Goal: Book appointment/travel/reservation

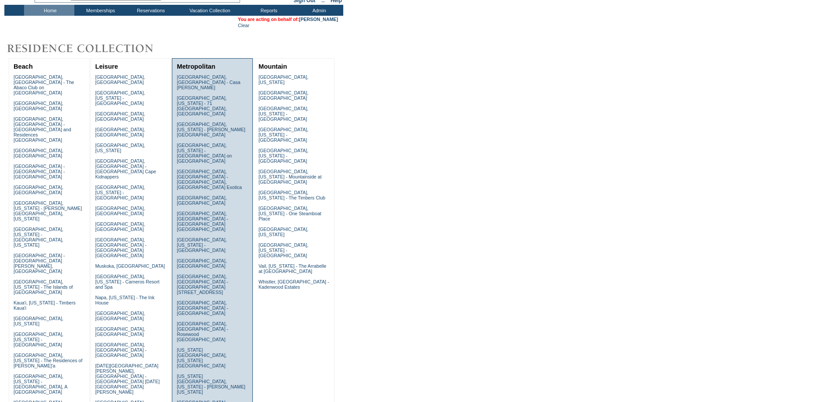
scroll to position [175, 0]
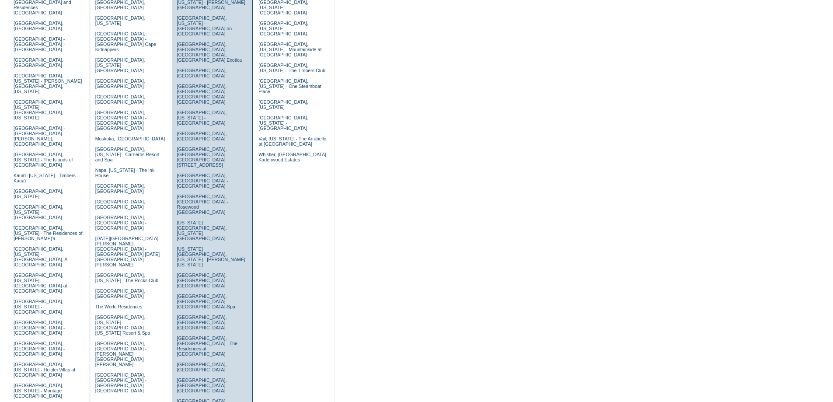
click at [203, 398] on link "[GEOGRAPHIC_DATA], [US_STATE] - The Fairmont Ghirardelli" at bounding box center [206, 406] width 58 height 16
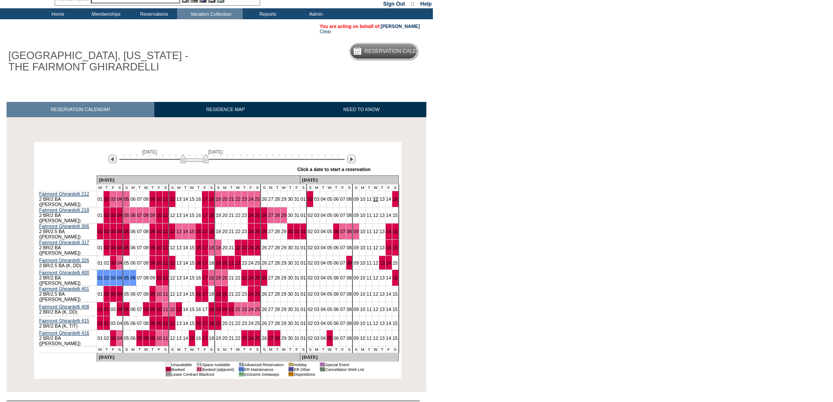
scroll to position [75, 0]
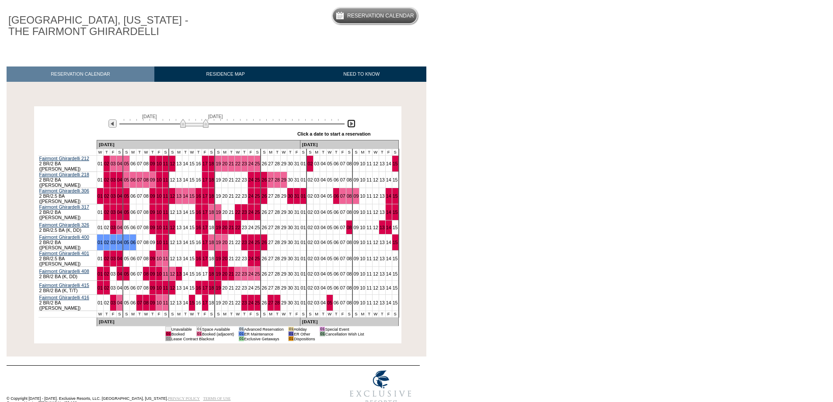
click at [352, 124] on img at bounding box center [351, 123] width 8 height 8
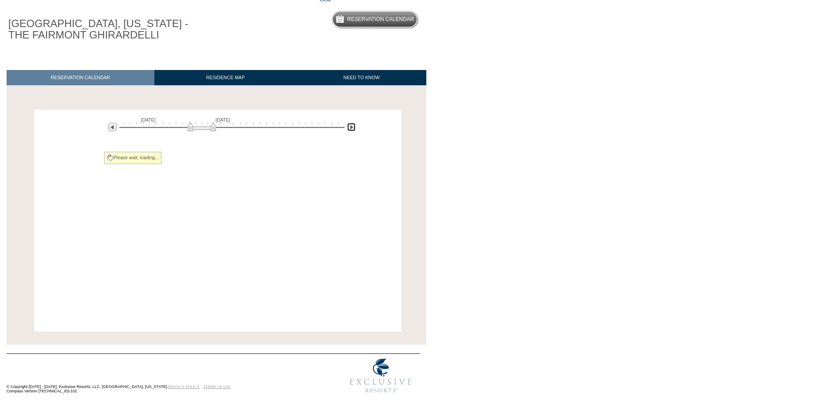
click at [352, 125] on img at bounding box center [351, 127] width 8 height 8
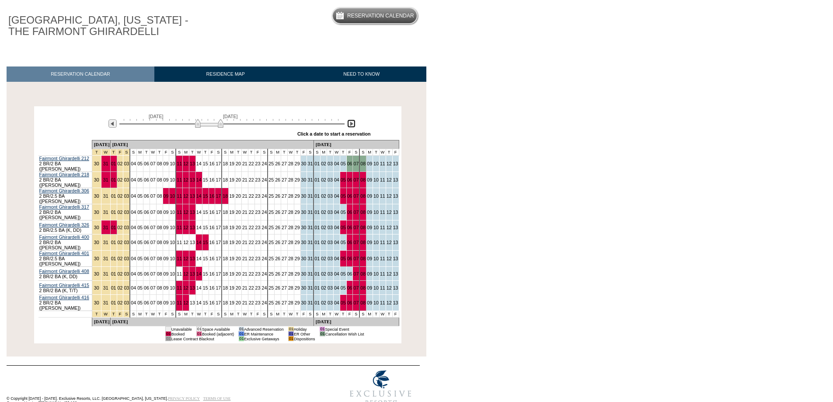
click at [352, 126] on img at bounding box center [351, 123] width 8 height 8
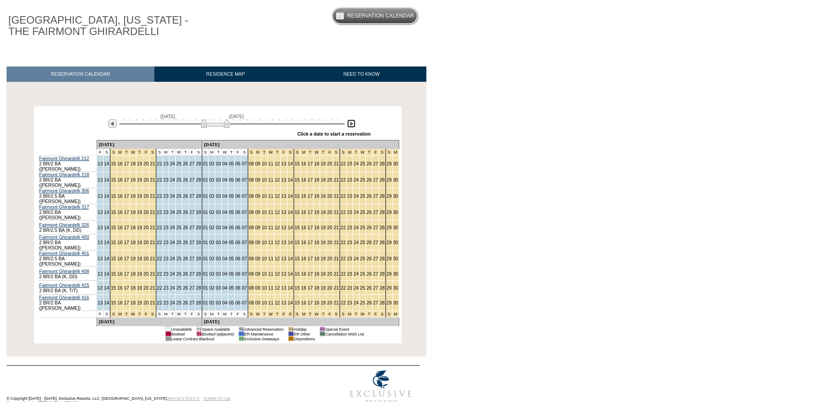
click at [201, 126] on img at bounding box center [215, 123] width 28 height 9
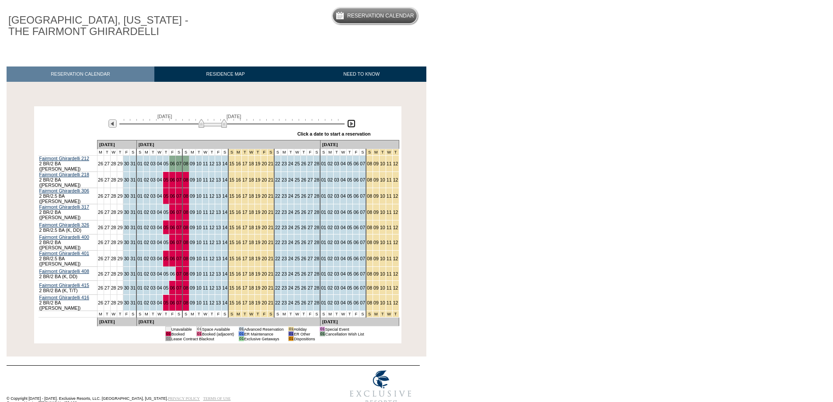
click at [203, 126] on img at bounding box center [213, 123] width 28 height 9
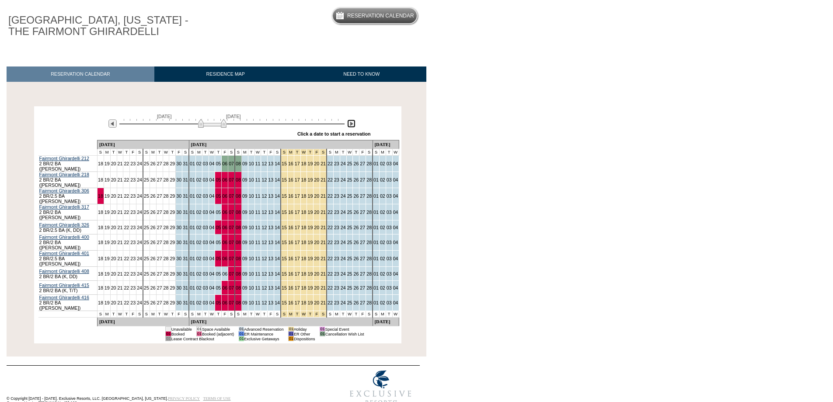
click at [350, 125] on img at bounding box center [351, 123] width 8 height 8
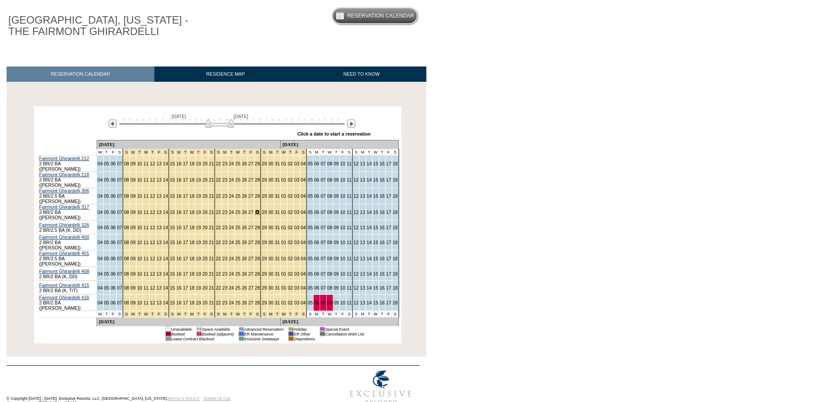
click at [255, 210] on link "28" at bounding box center [257, 212] width 5 height 5
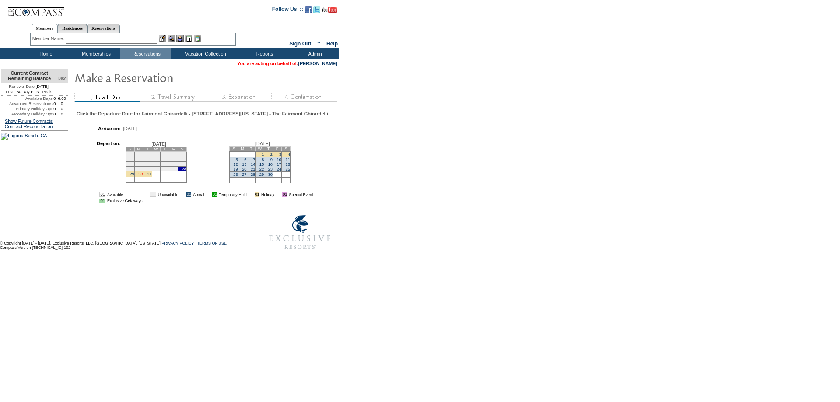
click at [143, 176] on link "30" at bounding box center [140, 174] width 4 height 4
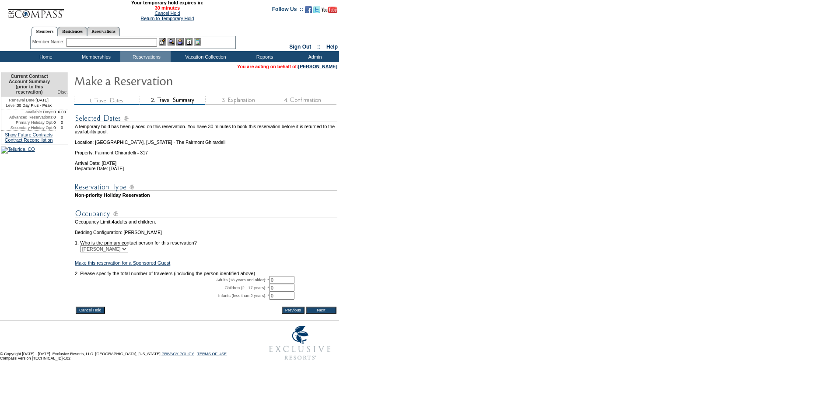
click at [88, 314] on input "Cancel Hold" at bounding box center [90, 310] width 29 height 7
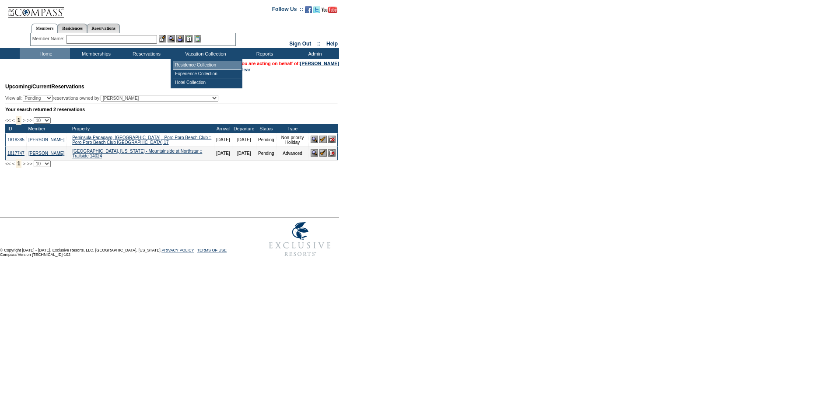
click at [185, 66] on td "Residence Collection" at bounding box center [207, 65] width 69 height 9
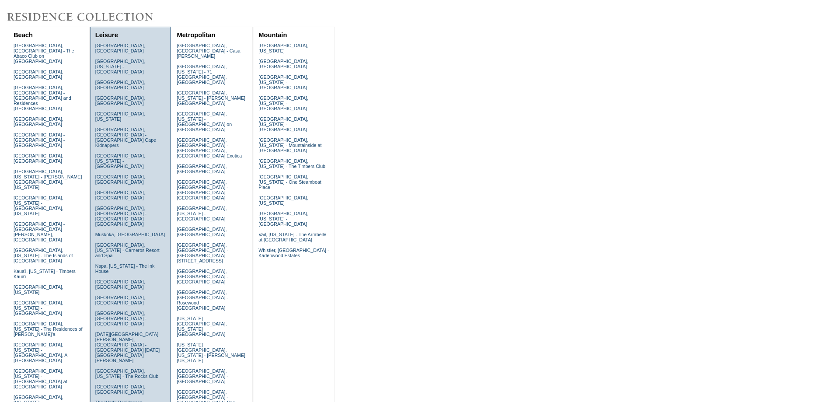
scroll to position [233, 0]
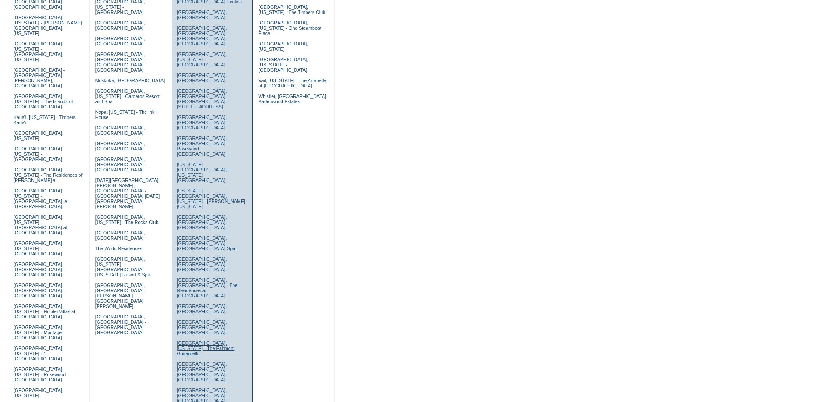
click at [196, 340] on link "[GEOGRAPHIC_DATA], [US_STATE] - The Fairmont Ghirardelli" at bounding box center [206, 348] width 58 height 16
